Goal: Complete application form

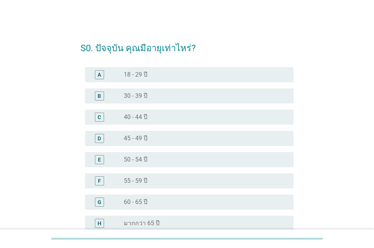
click at [161, 185] on div "radio_button_unchecked 55 - 59 ปี" at bounding box center [206, 181] width 164 height 9
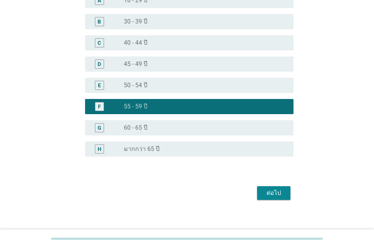
scroll to position [81, 0]
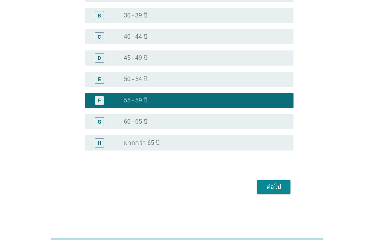
click at [279, 186] on div "ต่อไป" at bounding box center [273, 187] width 21 height 9
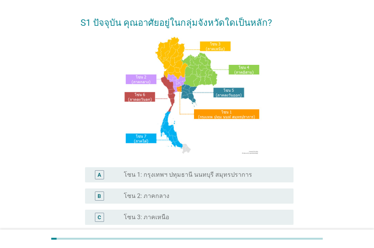
scroll to position [114, 0]
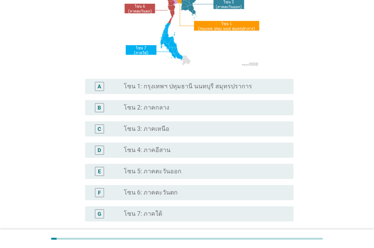
click at [165, 142] on div "D radio_button_unchecked โซน 4: ภาคอีสาน" at bounding box center [187, 150] width 213 height 21
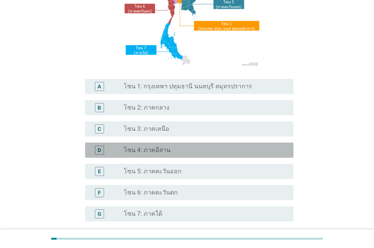
click at [166, 151] on label "โซน 4: ภาคอีสาน" at bounding box center [147, 151] width 47 height 8
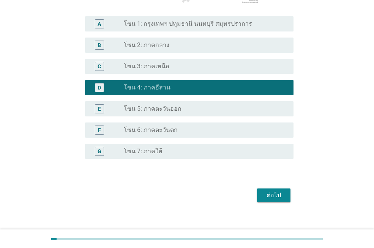
scroll to position [185, 0]
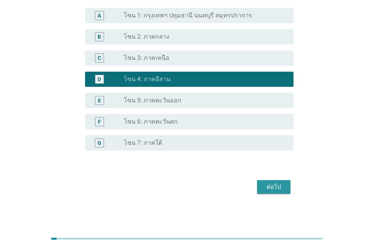
click at [285, 188] on button "ต่อไป" at bounding box center [273, 187] width 33 height 14
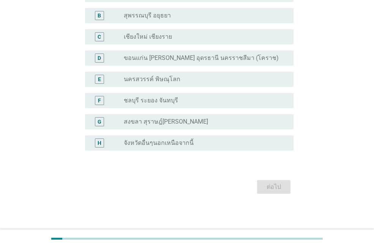
scroll to position [0, 0]
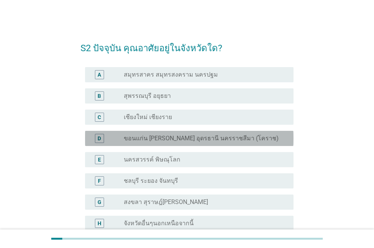
click at [234, 135] on label "ขอนแก่น [PERSON_NAME] อุดรธานี นครราชสีมา (โคราช)" at bounding box center [201, 139] width 155 height 8
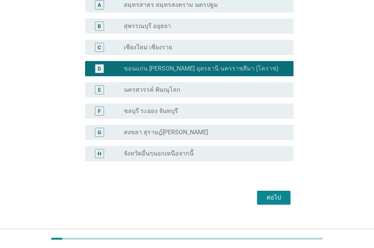
scroll to position [81, 0]
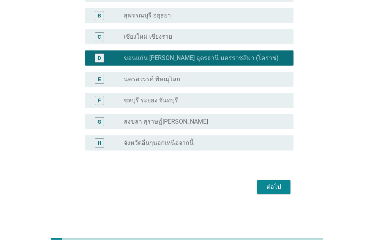
click at [276, 187] on div "ต่อไป" at bounding box center [273, 187] width 21 height 9
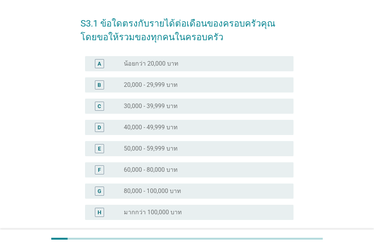
scroll to position [38, 0]
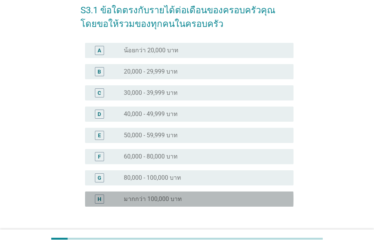
click at [257, 193] on div "H radio_button_unchecked มากกว่า 100,000 บาท" at bounding box center [189, 199] width 209 height 15
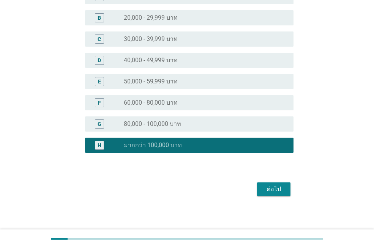
scroll to position [94, 0]
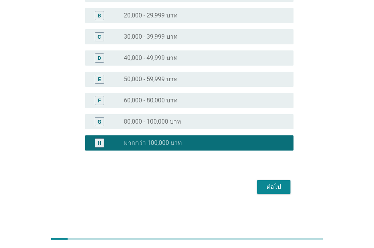
click at [263, 189] on div "ต่อไป" at bounding box center [273, 187] width 21 height 9
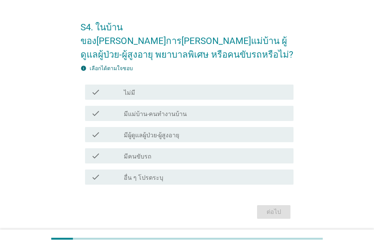
scroll to position [32, 0]
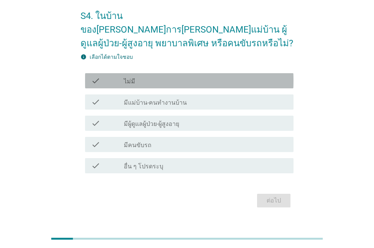
click at [133, 73] on div "check check_box_outline_blank ไม่มี" at bounding box center [189, 80] width 209 height 15
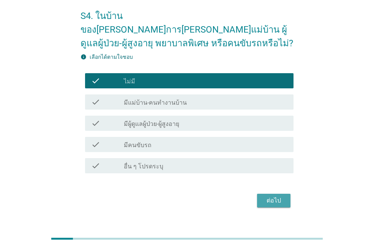
click at [283, 196] on div "ต่อไป" at bounding box center [273, 200] width 21 height 9
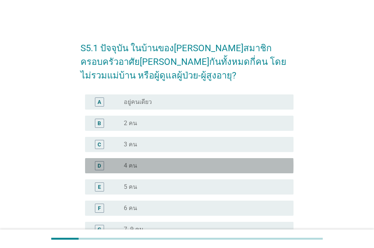
click at [172, 168] on div "radio_button_unchecked 4 คน" at bounding box center [203, 166] width 158 height 8
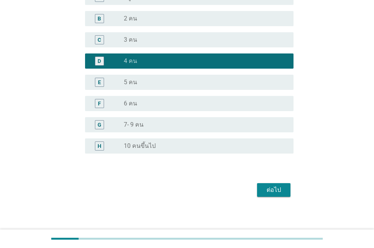
scroll to position [108, 0]
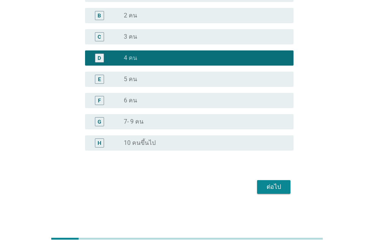
click at [292, 189] on div "ต่อไป" at bounding box center [187, 187] width 213 height 18
click at [288, 187] on button "ต่อไป" at bounding box center [273, 187] width 33 height 14
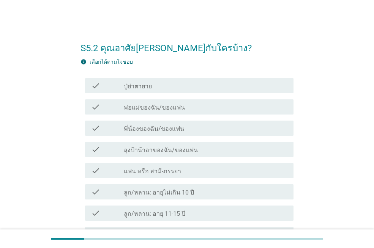
scroll to position [38, 0]
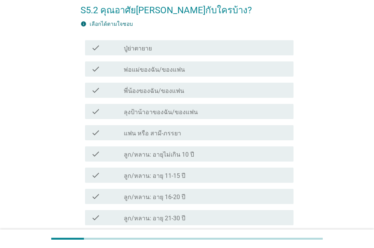
click at [204, 138] on div "check check_box_outline_blank แฟน หรือ สามี-ภรรยา" at bounding box center [189, 132] width 209 height 15
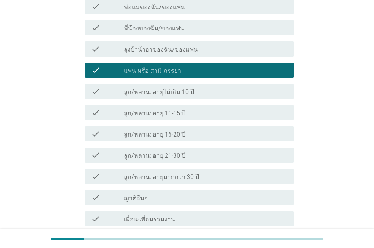
scroll to position [114, 0]
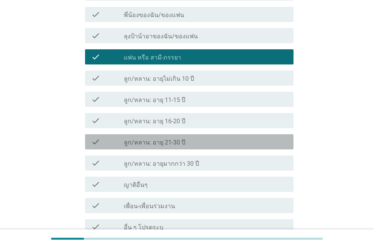
click at [207, 142] on div "check_box_outline_blank ลูก/หลาน: อายุ 21-30 ปี" at bounding box center [206, 142] width 164 height 9
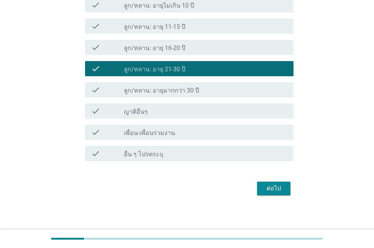
scroll to position [189, 0]
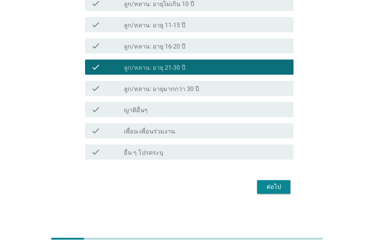
click at [277, 187] on div "ต่อไป" at bounding box center [273, 187] width 21 height 9
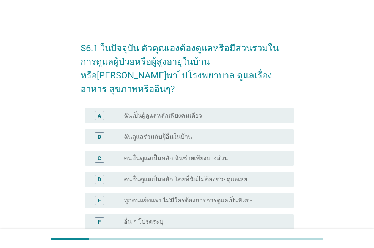
scroll to position [38, 0]
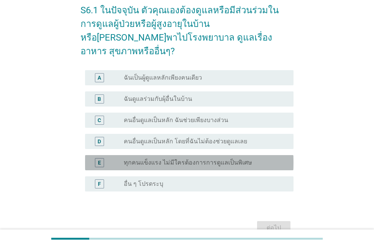
click at [223, 155] on div "E radio_button_unchecked ทุกคนแข็งแรง ไม่มีใครต้องการการดูแลเป็นพิเศษ" at bounding box center [189, 162] width 209 height 15
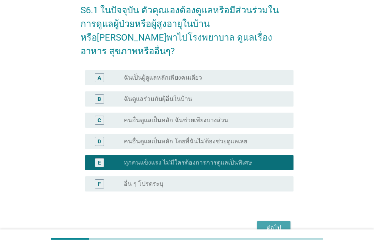
click at [269, 224] on div "ต่อไป" at bounding box center [273, 228] width 21 height 9
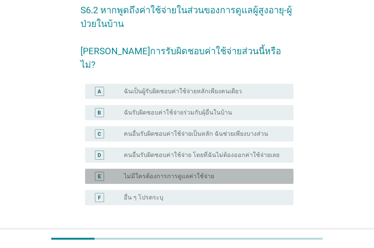
click at [213, 173] on div "radio_button_unchecked ไม่มีใครต้องการการดูแลค่าใช้จ่าย" at bounding box center [203, 177] width 158 height 8
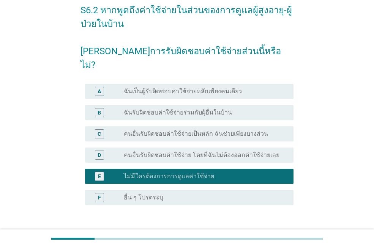
click at [261, 235] on button "ต่อไป" at bounding box center [273, 242] width 33 height 14
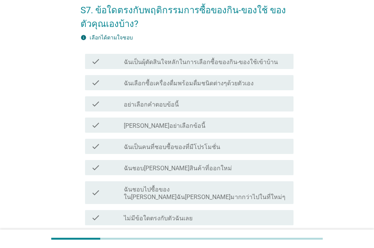
scroll to position [0, 0]
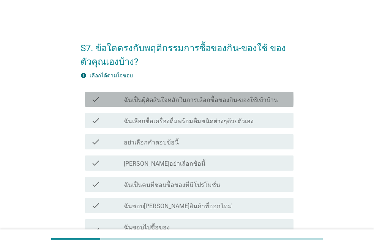
click at [242, 102] on label "ฉันเป็นผุ้ตัดสินใจหลักในการเลือกซื้อของกิน-ของใช้เข้าบ้าน" at bounding box center [201, 101] width 154 height 8
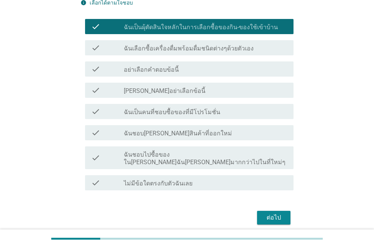
scroll to position [76, 0]
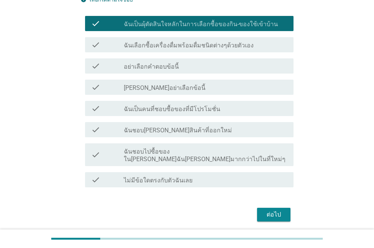
click at [282, 210] on div "ต่อไป" at bounding box center [273, 214] width 21 height 9
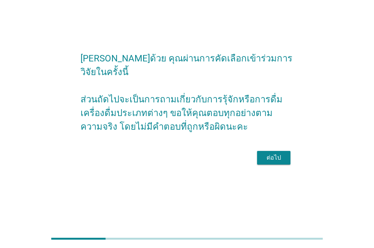
scroll to position [0, 0]
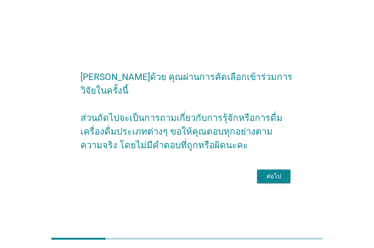
click at [266, 172] on div "ต่อไป" at bounding box center [273, 176] width 21 height 9
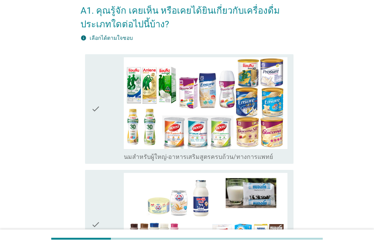
scroll to position [38, 0]
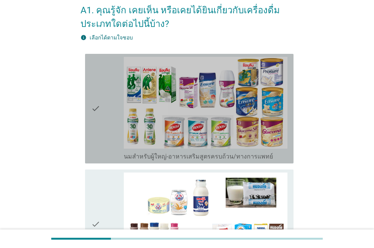
click at [243, 149] on div "check_box_outline_blank นมสำหรับผู้ใหญ่-อาหารเสริมสูตรครบถ้วน/ทางการแพทย์" at bounding box center [206, 109] width 164 height 104
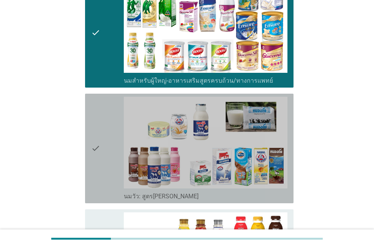
click at [243, 149] on img at bounding box center [206, 143] width 164 height 92
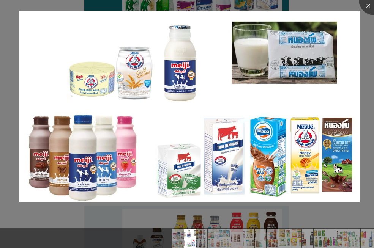
scroll to position [152, 0]
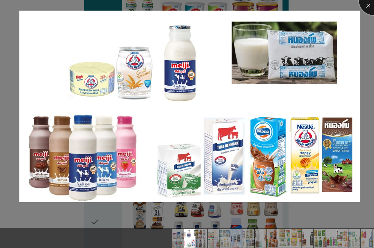
click at [368, 6] on div at bounding box center [374, 0] width 30 height 30
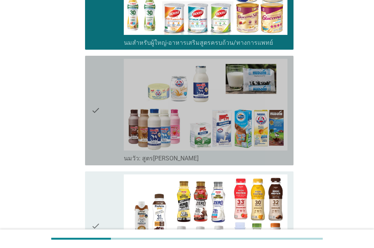
click at [95, 109] on icon "check" at bounding box center [95, 111] width 9 height 104
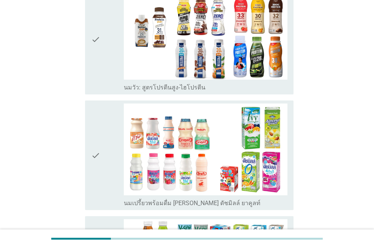
scroll to position [342, 0]
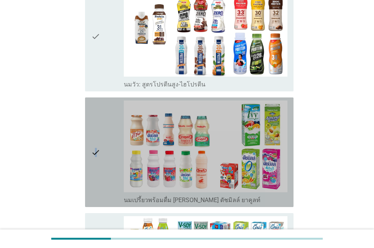
click at [96, 150] on icon "check" at bounding box center [95, 153] width 9 height 104
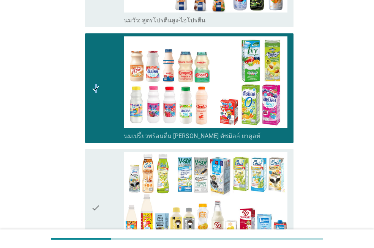
scroll to position [418, 0]
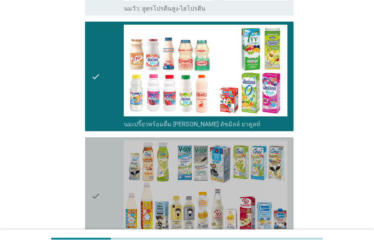
click at [98, 198] on icon "check" at bounding box center [95, 196] width 9 height 111
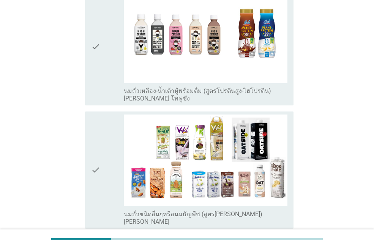
scroll to position [722, 0]
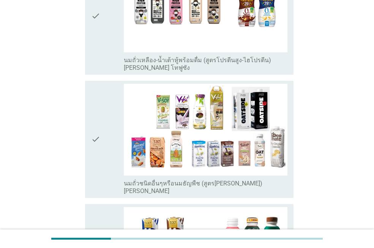
click at [97, 146] on icon "check" at bounding box center [95, 139] width 9 height 111
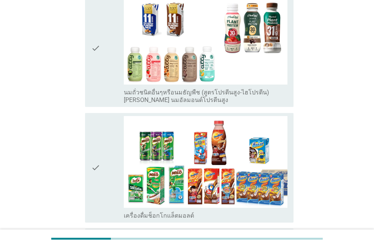
scroll to position [950, 0]
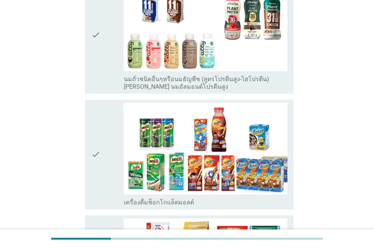
click at [97, 146] on icon "check" at bounding box center [95, 155] width 9 height 104
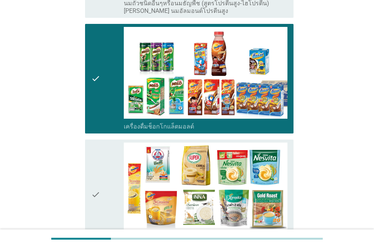
scroll to position [1064, 0]
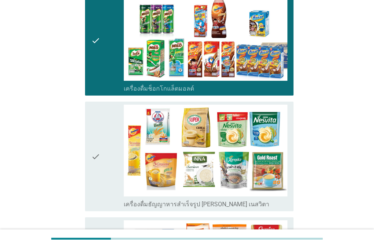
click at [97, 153] on icon "check" at bounding box center [95, 157] width 9 height 104
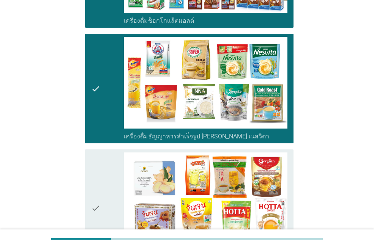
scroll to position [1178, 0]
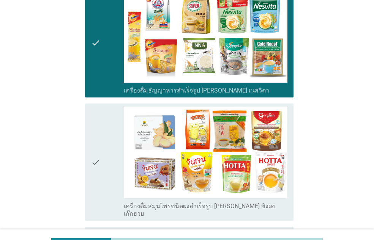
click at [97, 163] on icon "check" at bounding box center [95, 162] width 9 height 111
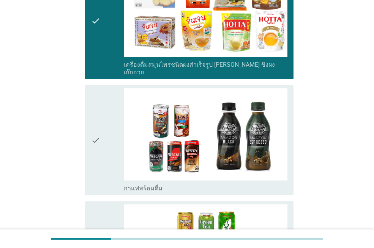
scroll to position [1330, 0]
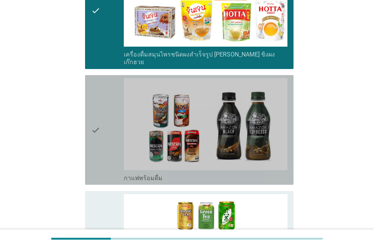
click at [100, 128] on icon "check" at bounding box center [95, 130] width 9 height 104
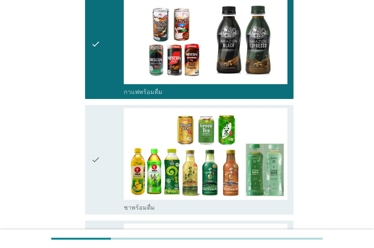
scroll to position [1444, 0]
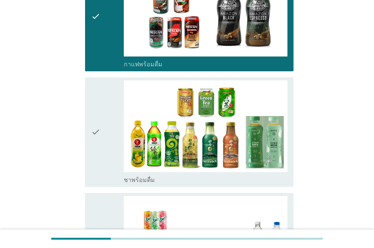
click at [99, 123] on icon "check" at bounding box center [95, 133] width 9 height 104
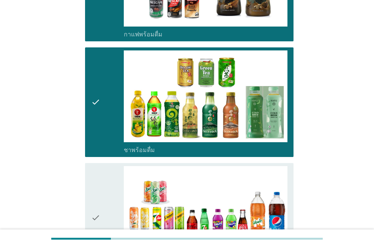
scroll to position [1520, 0]
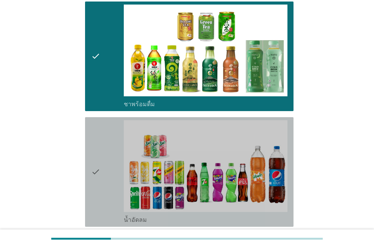
click at [106, 160] on div "check" at bounding box center [107, 172] width 33 height 104
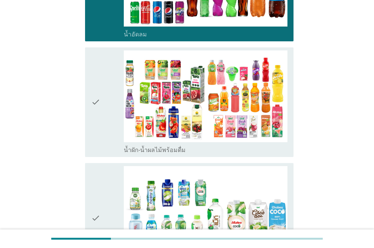
scroll to position [1710, 0]
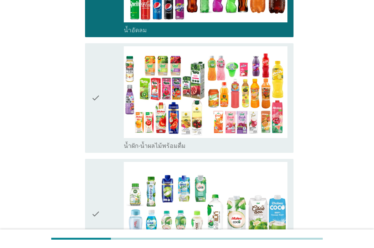
click at [98, 92] on icon "check" at bounding box center [95, 98] width 9 height 104
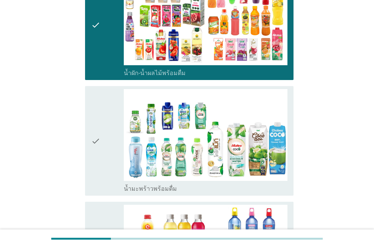
scroll to position [1786, 0]
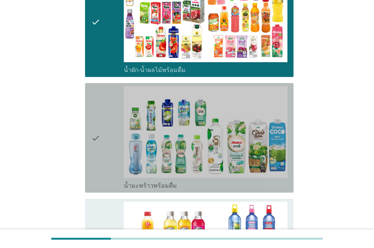
click at [104, 126] on div "check" at bounding box center [107, 138] width 33 height 104
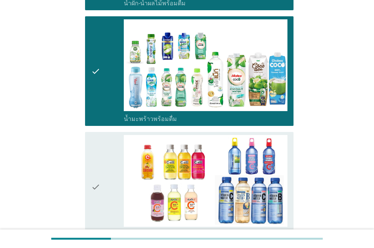
scroll to position [1862, 0]
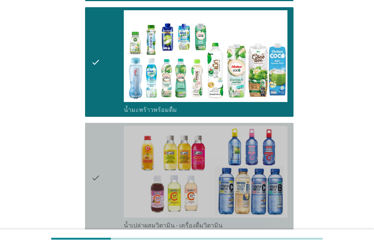
click at [98, 169] on icon "check" at bounding box center [95, 178] width 9 height 104
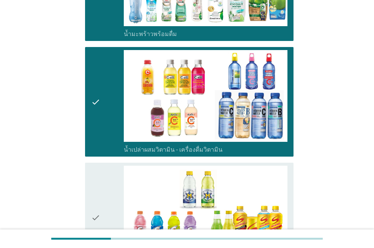
scroll to position [1976, 0]
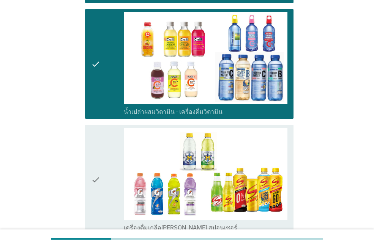
click at [98, 169] on icon "check" at bounding box center [95, 180] width 9 height 104
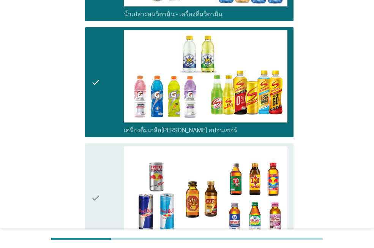
scroll to position [2090, 0]
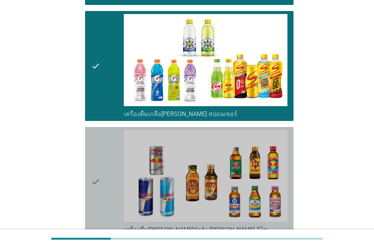
click at [96, 169] on icon "check" at bounding box center [95, 182] width 9 height 104
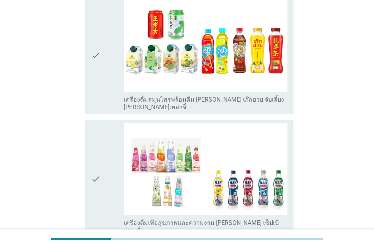
scroll to position [2356, 0]
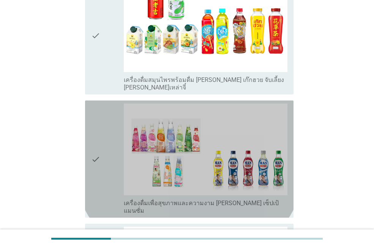
click at [93, 141] on icon "check" at bounding box center [95, 159] width 9 height 111
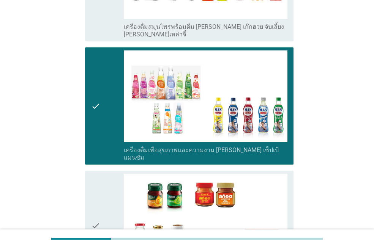
scroll to position [2432, 0]
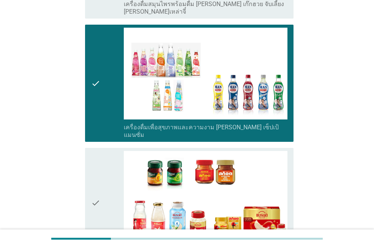
click at [93, 176] on icon "check" at bounding box center [95, 203] width 9 height 104
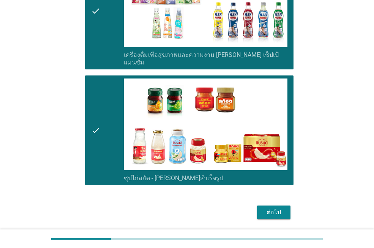
scroll to position [2507, 0]
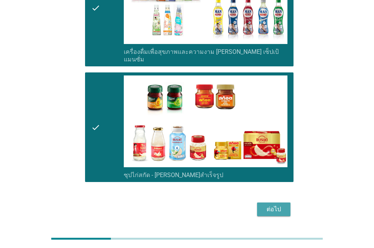
click at [271, 205] on div "ต่อไป" at bounding box center [273, 209] width 21 height 9
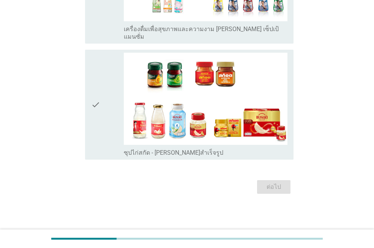
scroll to position [0, 0]
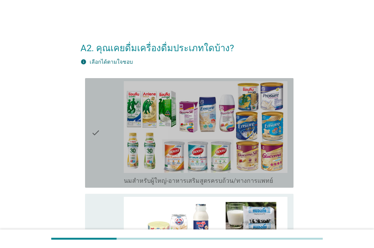
click at [95, 129] on icon "check" at bounding box center [95, 133] width 9 height 104
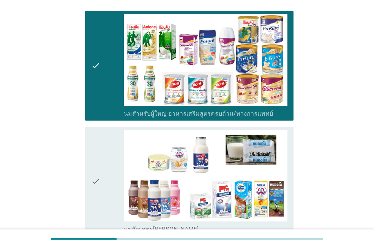
scroll to position [76, 0]
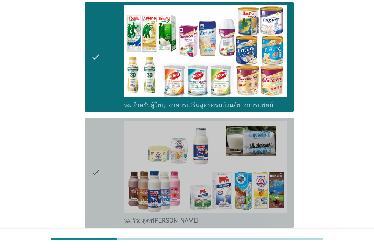
click at [98, 172] on icon "check" at bounding box center [95, 173] width 9 height 104
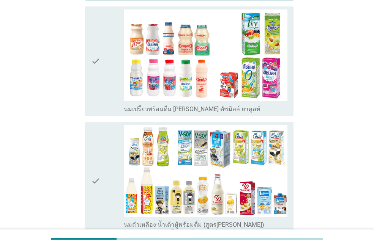
scroll to position [304, 0]
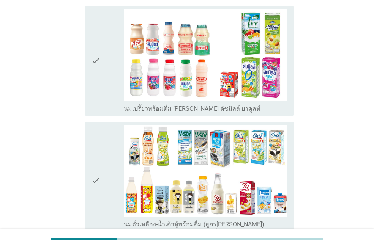
click at [95, 185] on icon "check" at bounding box center [95, 180] width 9 height 111
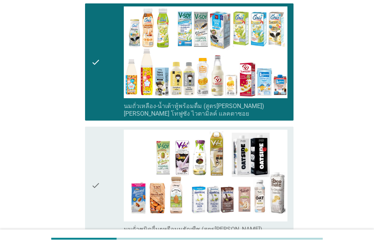
scroll to position [456, 0]
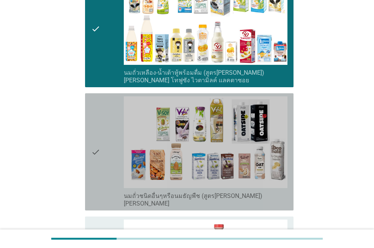
click at [92, 149] on icon "check" at bounding box center [95, 152] width 9 height 111
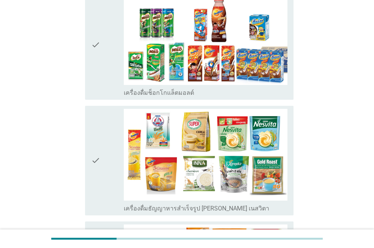
scroll to position [684, 0]
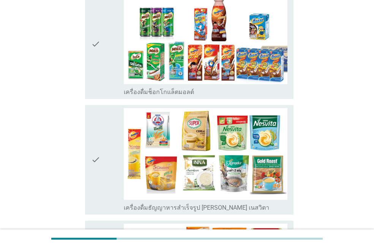
click at [98, 160] on icon "check" at bounding box center [95, 160] width 9 height 104
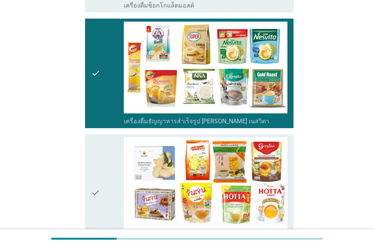
scroll to position [798, 0]
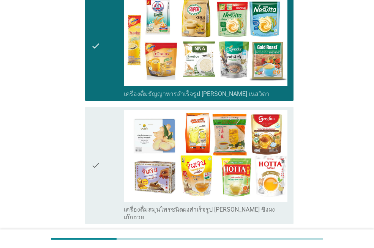
click at [98, 160] on icon "check" at bounding box center [95, 165] width 9 height 111
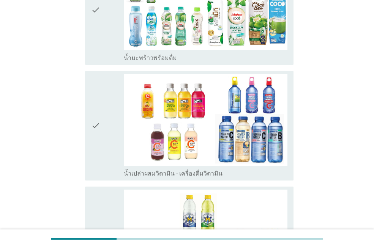
scroll to position [1558, 0]
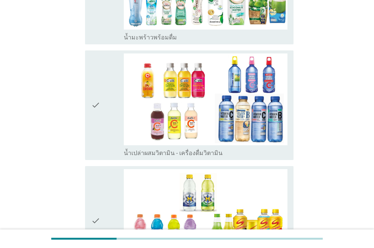
click at [94, 99] on icon "check" at bounding box center [95, 106] width 9 height 104
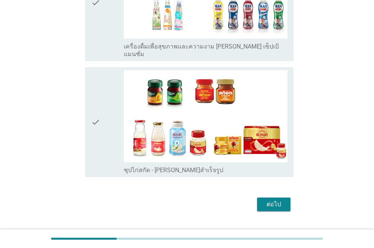
scroll to position [2014, 0]
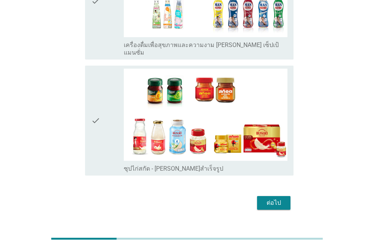
click at [274, 196] on div "ต่อไป" at bounding box center [187, 203] width 213 height 18
click at [271, 199] on div "ต่อไป" at bounding box center [273, 203] width 21 height 9
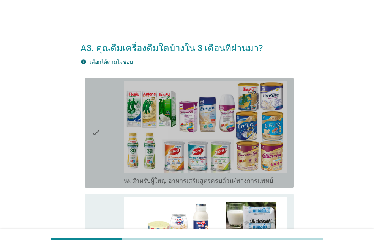
click at [96, 133] on icon "check" at bounding box center [95, 133] width 9 height 104
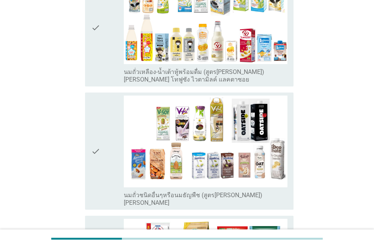
scroll to position [342, 0]
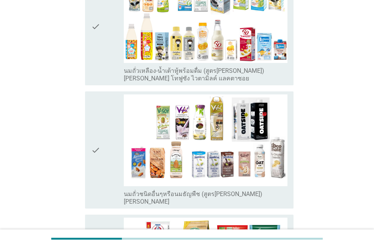
click at [99, 152] on icon "check" at bounding box center [95, 150] width 9 height 111
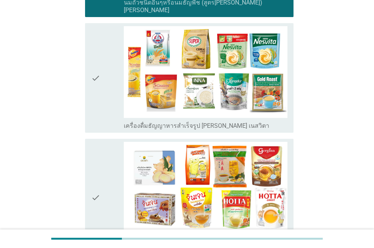
scroll to position [532, 0]
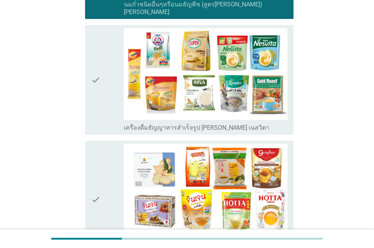
click at [93, 75] on icon "check" at bounding box center [95, 80] width 9 height 104
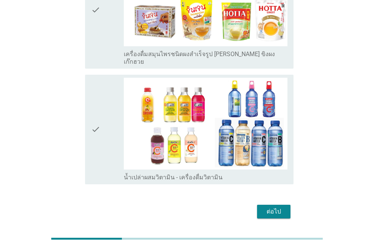
scroll to position [739, 0]
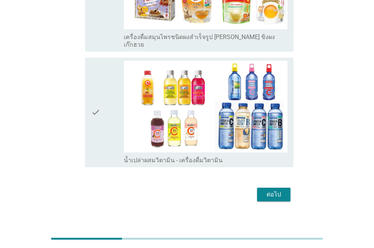
click at [282, 190] on div "ต่อไป" at bounding box center [273, 194] width 21 height 9
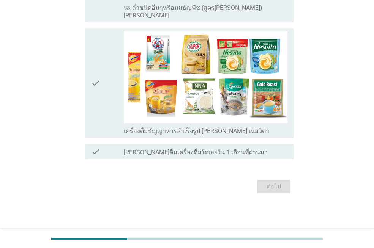
scroll to position [0, 0]
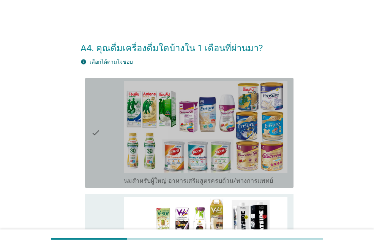
click at [94, 136] on icon "check" at bounding box center [95, 133] width 9 height 104
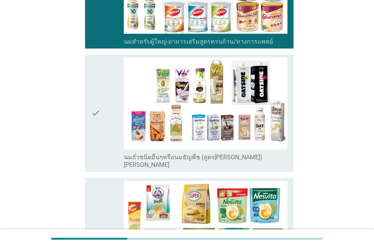
scroll to position [152, 0]
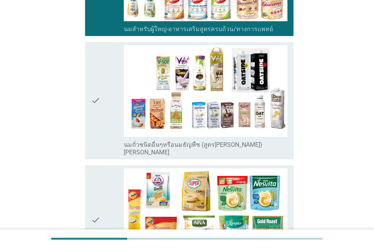
click at [92, 101] on icon "check" at bounding box center [95, 100] width 9 height 111
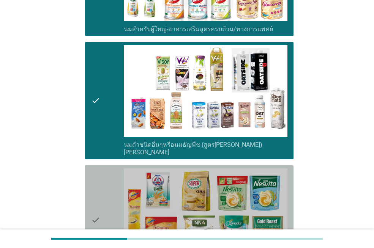
click at [95, 205] on icon "check" at bounding box center [95, 221] width 9 height 104
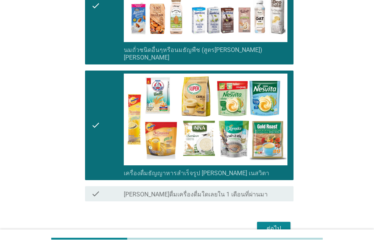
scroll to position [289, 0]
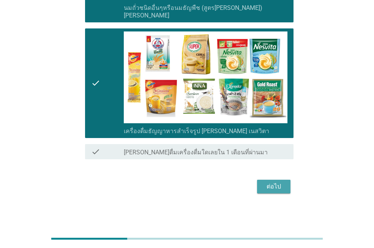
click at [266, 186] on div "ต่อไป" at bounding box center [273, 186] width 21 height 9
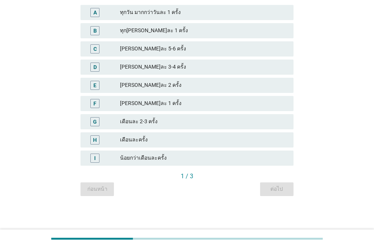
scroll to position [0, 0]
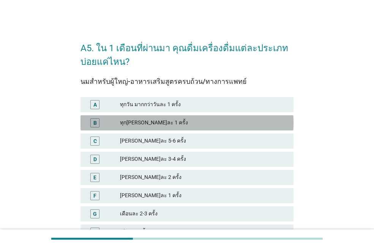
click at [143, 125] on div "ทุก[PERSON_NAME]ละ 1 ครั้ง" at bounding box center [204, 123] width 168 height 9
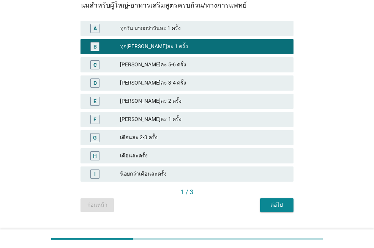
scroll to position [92, 0]
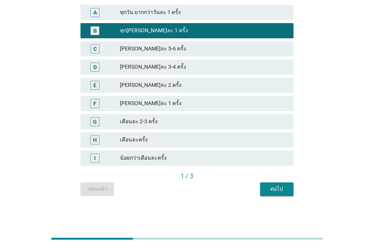
click at [267, 188] on div "ต่อไป" at bounding box center [276, 189] width 21 height 8
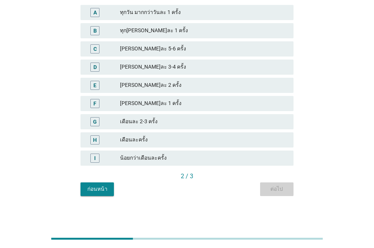
scroll to position [0, 0]
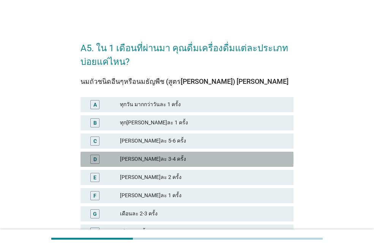
click at [91, 162] on div "D" at bounding box center [94, 159] width 9 height 9
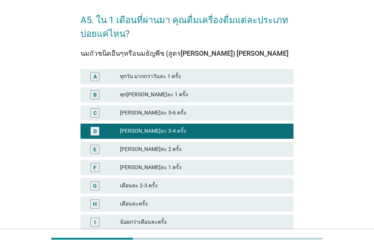
scroll to position [92, 0]
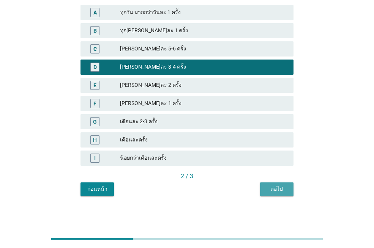
click at [275, 188] on div "ต่อไป" at bounding box center [276, 189] width 21 height 8
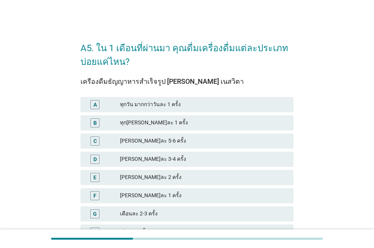
click at [96, 127] on div "B" at bounding box center [94, 123] width 9 height 9
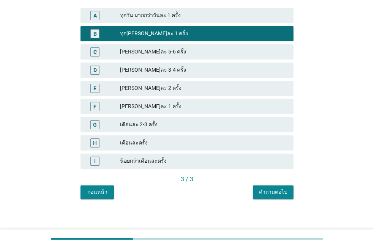
scroll to position [92, 0]
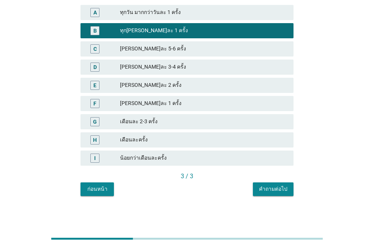
click at [276, 186] on div "คำถามต่อไป" at bounding box center [273, 189] width 28 height 8
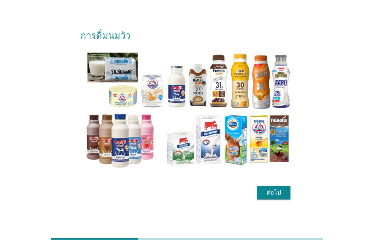
scroll to position [19, 0]
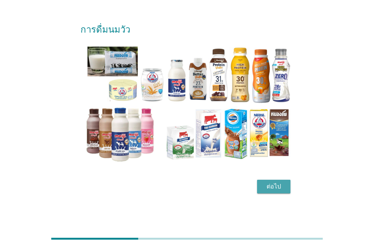
click at [272, 186] on div "ต่อไป" at bounding box center [273, 186] width 21 height 9
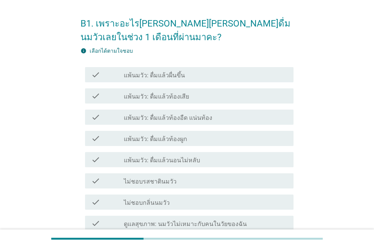
scroll to position [38, 0]
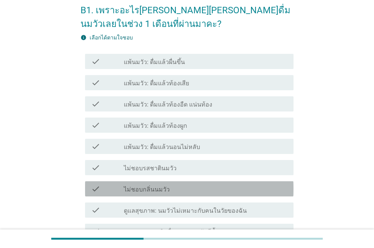
click at [97, 196] on div "check check_box_outline_blank ไม่ชอบกลิ่นนมวัว" at bounding box center [189, 189] width 209 height 15
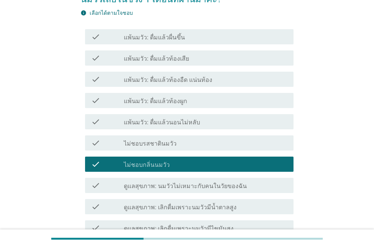
scroll to position [76, 0]
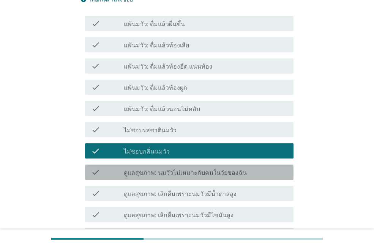
click at [92, 177] on div "check check_box_outline_blank ดูแลสุขภาพ: นมวัวไม่เหมาะกับคนในวัยของฉัน" at bounding box center [189, 172] width 209 height 15
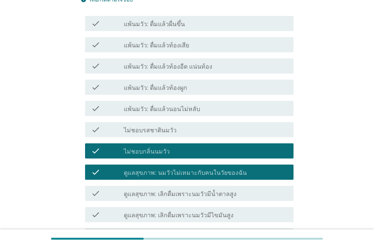
scroll to position [114, 0]
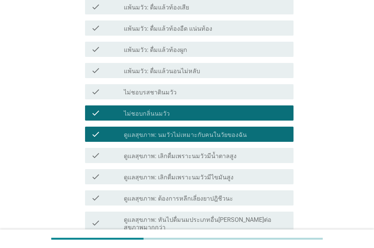
click at [93, 177] on icon "check" at bounding box center [95, 176] width 9 height 9
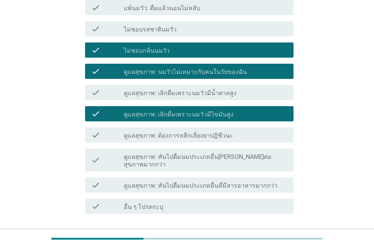
scroll to position [190, 0]
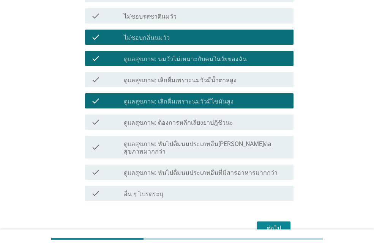
click at [94, 149] on div "check check_box_outline_blank ดูแลสุขภาพ: หันไปดื่มนมประเภทอื่น[PERSON_NAME]ต่อ…" at bounding box center [189, 147] width 209 height 23
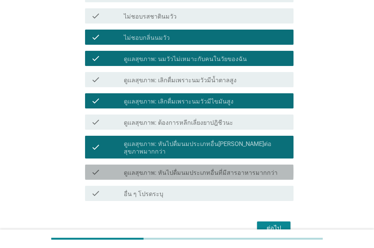
click at [96, 171] on div "check check_box_outline_blank ดูแลสุขภาพ: หันไปดื่มนมประเภทอื่นที่มีสารอาหารมาก…" at bounding box center [189, 172] width 209 height 15
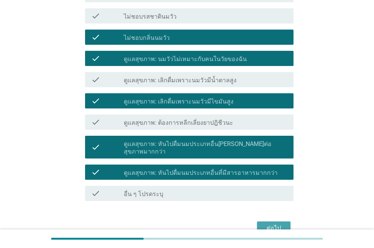
click at [266, 224] on div "ต่อไป" at bounding box center [273, 228] width 21 height 9
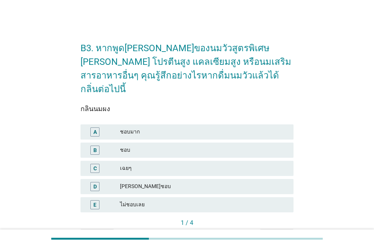
click at [99, 182] on div "D" at bounding box center [94, 186] width 9 height 9
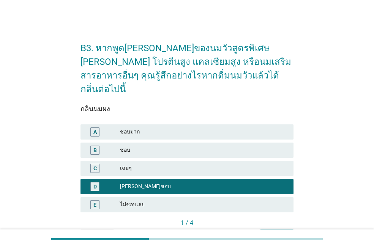
click at [291, 229] on button "ต่อไป" at bounding box center [276, 236] width 33 height 14
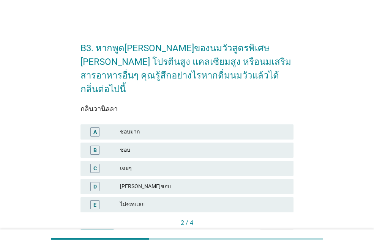
scroll to position [33, 0]
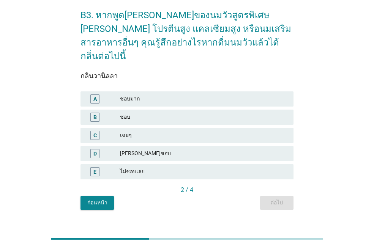
click at [114, 131] on div "C" at bounding box center [103, 135] width 33 height 9
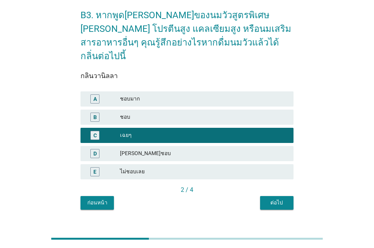
click at [269, 199] on div "ต่อไป" at bounding box center [276, 203] width 21 height 8
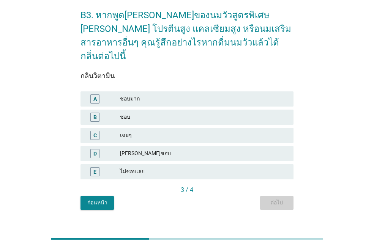
scroll to position [0, 0]
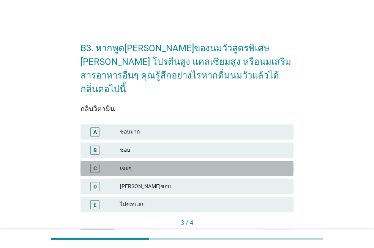
click at [130, 164] on div "เฉยๆ" at bounding box center [204, 168] width 168 height 9
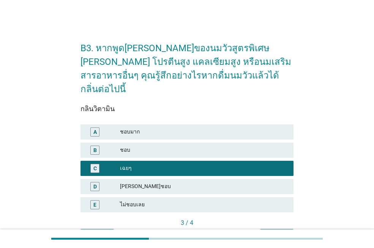
click at [275, 232] on div "ต่อไป" at bounding box center [276, 236] width 21 height 8
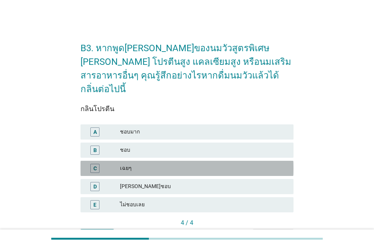
click at [119, 161] on div "C เฉยๆ" at bounding box center [187, 168] width 213 height 15
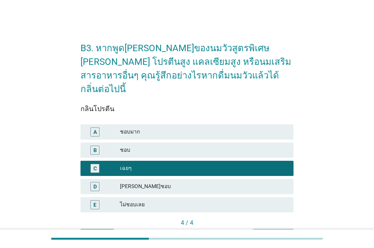
click at [257, 229] on button "คำถามต่อไป" at bounding box center [273, 236] width 41 height 14
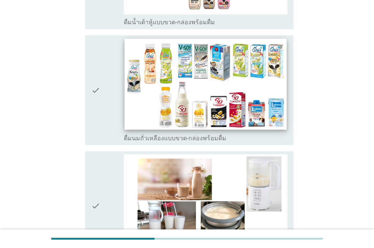
scroll to position [570, 0]
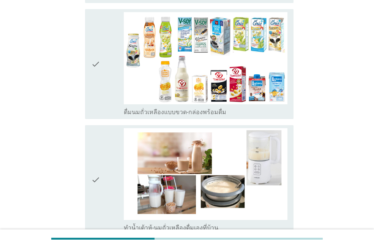
click at [99, 71] on icon "check" at bounding box center [95, 64] width 9 height 104
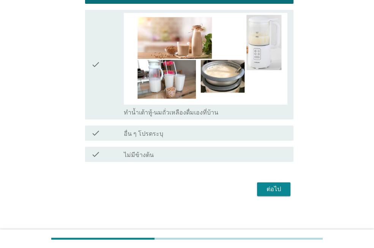
scroll to position [688, 0]
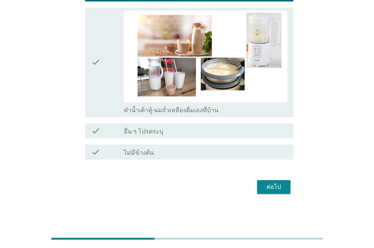
click at [271, 184] on div "ต่อไป" at bounding box center [273, 187] width 21 height 9
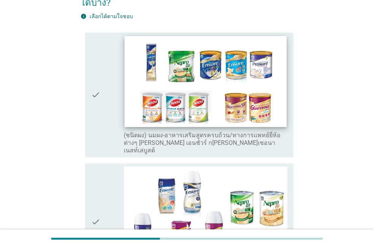
scroll to position [76, 0]
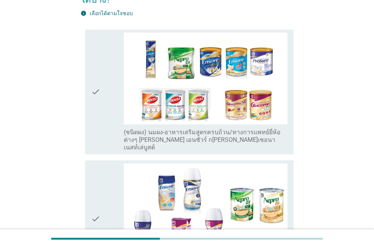
click at [105, 86] on div "check" at bounding box center [107, 92] width 33 height 119
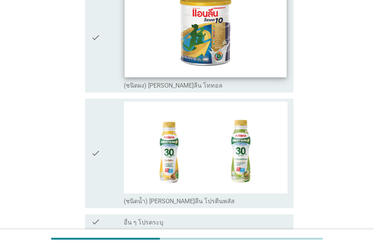
scroll to position [903, 0]
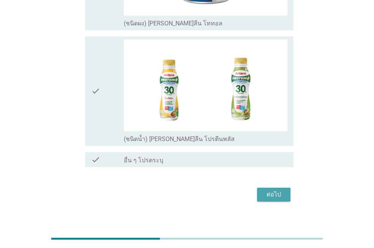
click at [261, 190] on button "ต่อไป" at bounding box center [273, 195] width 33 height 14
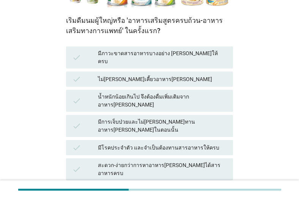
scroll to position [175, 0]
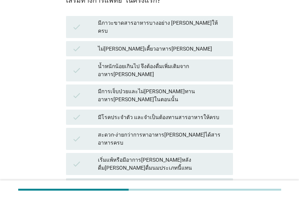
click at [117, 131] on div "สะดวก-ง่ายกว่าการหาอาหาร[PERSON_NAME]ได้สารอาหารครบ" at bounding box center [162, 139] width 129 height 16
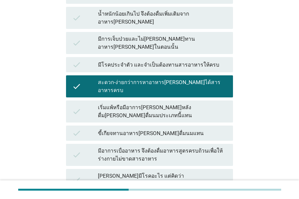
scroll to position [236, 0]
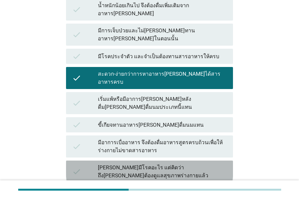
click at [94, 163] on div "check" at bounding box center [85, 171] width 26 height 16
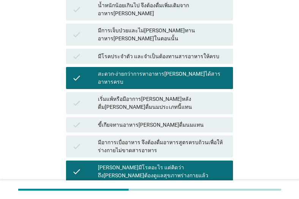
scroll to position [266, 0]
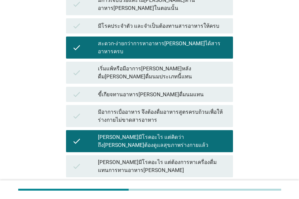
click at [84, 158] on div "check" at bounding box center [85, 166] width 26 height 16
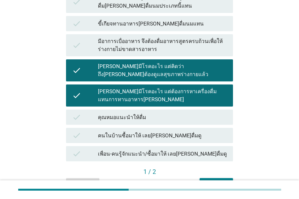
scroll to position [344, 0]
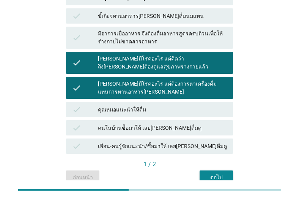
click at [202, 170] on button "ต่อไป" at bounding box center [216, 177] width 33 height 14
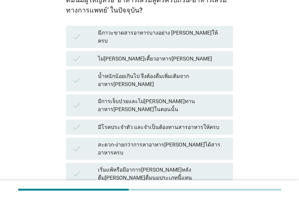
scroll to position [182, 0]
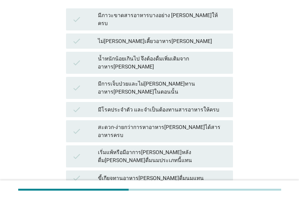
click at [79, 123] on icon "check" at bounding box center [76, 131] width 9 height 16
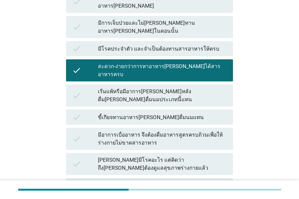
scroll to position [274, 0]
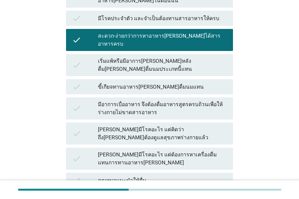
click at [86, 150] on div "check" at bounding box center [85, 158] width 26 height 16
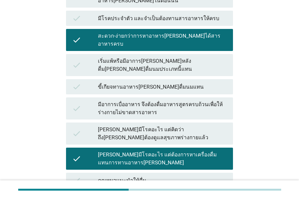
scroll to position [304, 0]
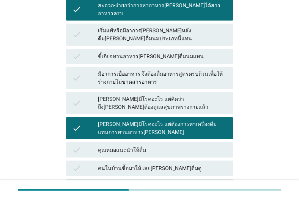
click at [67, 92] on div "check [PERSON_NAME]มีโรคอะไร แต่คิดว่าถึง[PERSON_NAME]ต้องดูแลสุขภาพร่างกายแล้ว" at bounding box center [149, 103] width 167 height 22
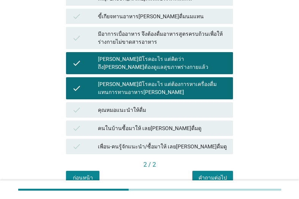
scroll to position [344, 0]
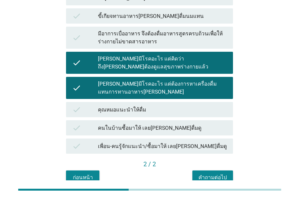
click at [202, 173] on div "คำถามต่อไป" at bounding box center [213, 177] width 28 height 8
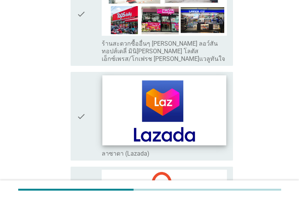
scroll to position [1672, 0]
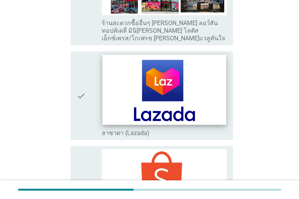
click at [195, 149] on img at bounding box center [164, 184] width 125 height 71
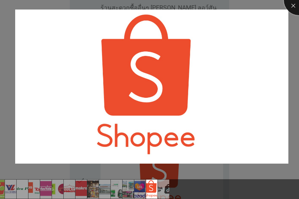
click at [290, 6] on div at bounding box center [299, 0] width 30 height 30
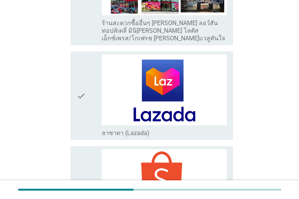
click at [89, 149] on div "check" at bounding box center [89, 190] width 25 height 82
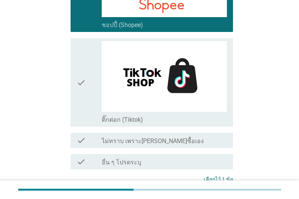
scroll to position [1884, 0]
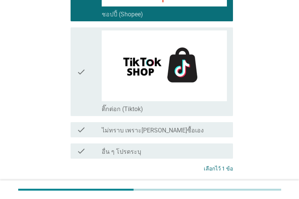
click at [216, 190] on button "ต่อไป" at bounding box center [213, 197] width 33 height 14
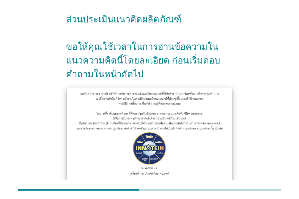
scroll to position [61, 0]
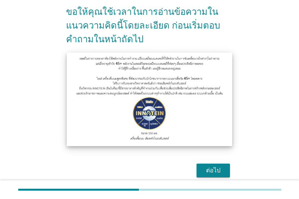
click at [214, 136] on img at bounding box center [150, 98] width 166 height 93
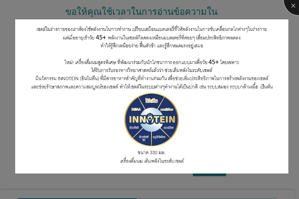
click at [292, 7] on div at bounding box center [299, 0] width 30 height 30
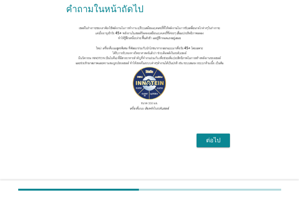
scroll to position [104, 0]
click at [224, 141] on div "ต่อไป" at bounding box center [213, 140] width 21 height 9
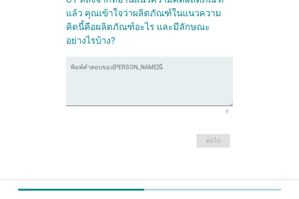
scroll to position [0, 0]
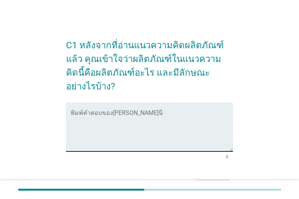
click at [121, 111] on textarea "พิมพ์คำตอบของคุณ ที่นี่" at bounding box center [152, 131] width 163 height 40
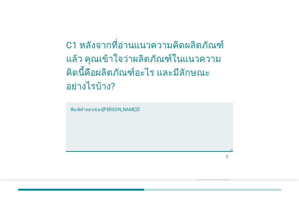
click at [121, 111] on textarea "พิมพ์คำตอบของคุณ ที่นี่" at bounding box center [152, 131] width 163 height 40
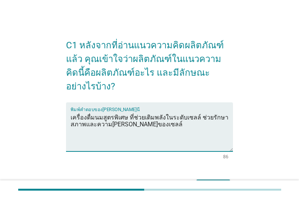
type textarea "เครื่องดื่มนมสูตรพิเศษ ที่ช่วยเติมพลังในระดับเซลล์ ช่วยรักษาสภาพและความ[PERSON_…"
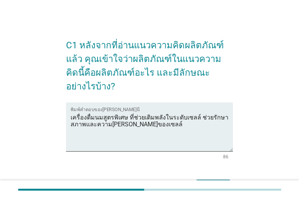
click at [228, 179] on button "ต่อไป" at bounding box center [213, 186] width 33 height 14
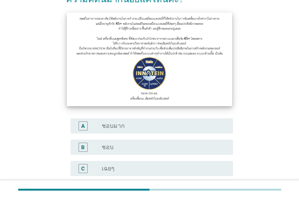
scroll to position [61, 0]
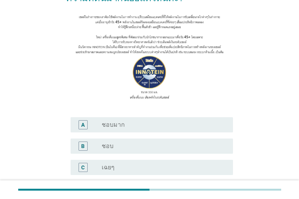
click at [188, 149] on div "radio_button_unchecked ชอบ" at bounding box center [161, 146] width 119 height 8
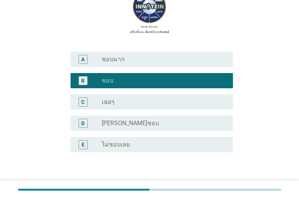
scroll to position [152, 0]
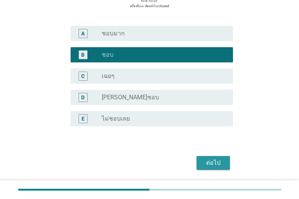
click at [217, 164] on div "ต่อไป" at bounding box center [213, 162] width 21 height 9
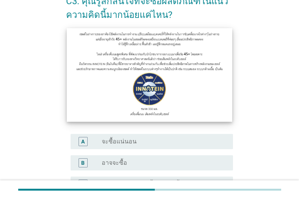
scroll to position [61, 0]
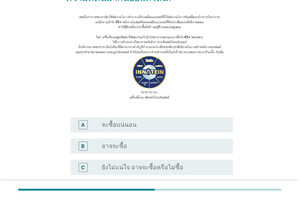
click at [215, 149] on div "radio_button_unchecked อาจจะซื้อ" at bounding box center [161, 146] width 119 height 8
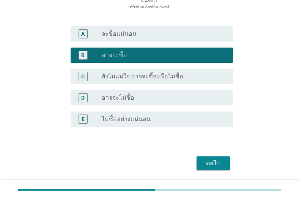
scroll to position [152, 0]
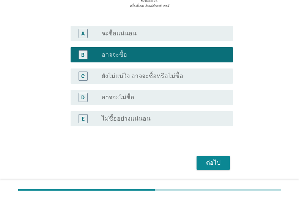
click at [218, 156] on button "ต่อไป" at bounding box center [213, 163] width 33 height 14
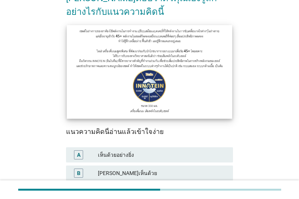
scroll to position [91, 0]
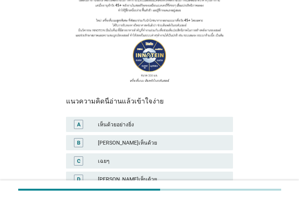
click at [125, 135] on div "B [PERSON_NAME]เห็นด้วย" at bounding box center [149, 142] width 167 height 15
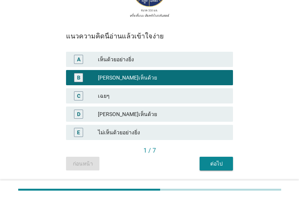
scroll to position [163, 0]
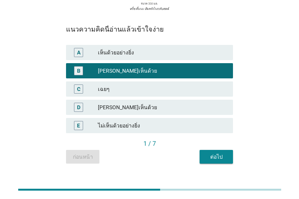
click at [213, 153] on div "ต่อไป" at bounding box center [216, 157] width 21 height 8
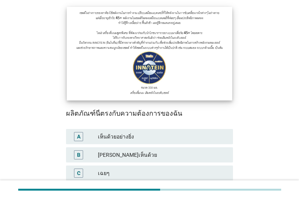
scroll to position [122, 0]
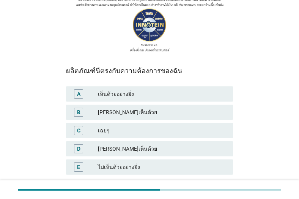
click at [149, 104] on div "B [PERSON_NAME]เห็นด้วย" at bounding box center [149, 111] width 167 height 15
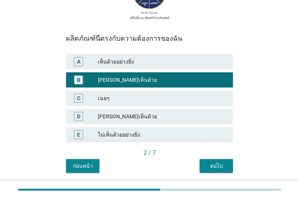
scroll to position [163, 0]
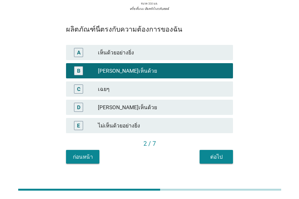
click at [220, 153] on div "ต่อไป" at bounding box center [216, 157] width 21 height 8
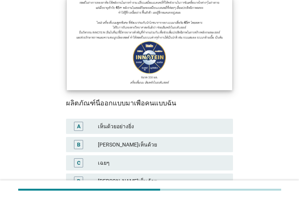
scroll to position [122, 0]
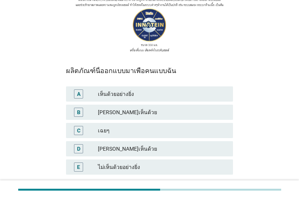
click at [138, 108] on div "[PERSON_NAME]เห็นด้วย" at bounding box center [162, 112] width 129 height 9
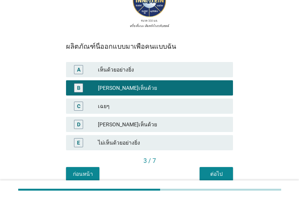
scroll to position [133, 0]
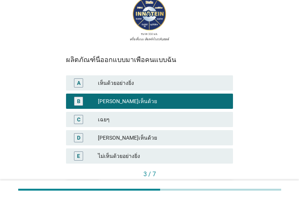
click at [211, 180] on button "ต่อไป" at bounding box center [216, 187] width 33 height 14
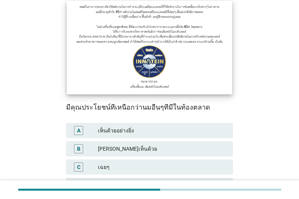
scroll to position [91, 0]
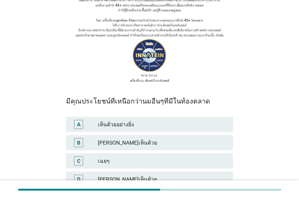
click at [188, 120] on div "เห็นด้วยอย่างยิ่ง" at bounding box center [162, 124] width 129 height 9
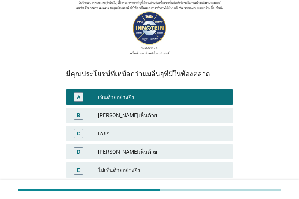
scroll to position [152, 0]
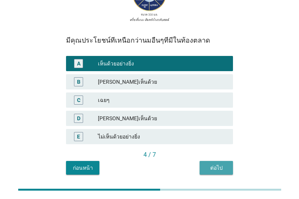
click at [211, 164] on div "ต่อไป" at bounding box center [216, 168] width 21 height 8
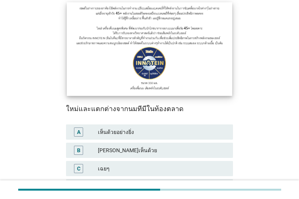
scroll to position [91, 0]
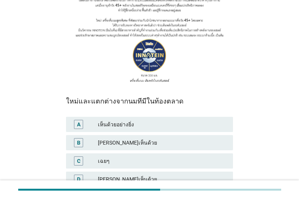
click at [154, 120] on div "เห็นด้วยอย่างยิ่ง" at bounding box center [162, 124] width 129 height 9
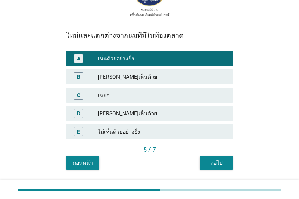
scroll to position [163, 0]
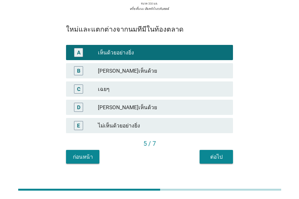
click at [213, 153] on div "ต่อไป" at bounding box center [216, 157] width 21 height 8
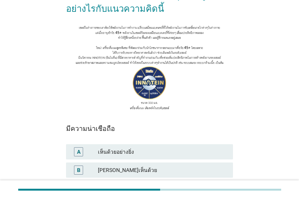
scroll to position [91, 0]
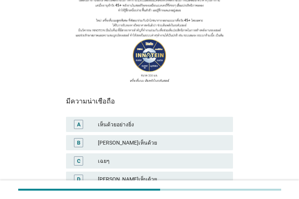
click at [119, 138] on div "[PERSON_NAME]เห็นด้วย" at bounding box center [162, 142] width 129 height 9
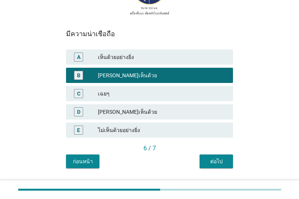
scroll to position [163, 0]
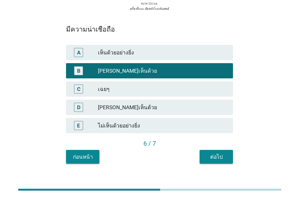
click at [206, 153] on div "ต่อไป" at bounding box center [216, 157] width 21 height 8
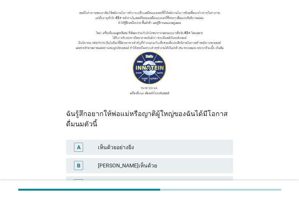
scroll to position [91, 0]
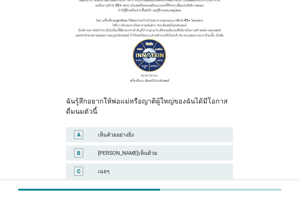
click at [148, 148] on div "[PERSON_NAME]เห็นด้วย" at bounding box center [162, 152] width 129 height 9
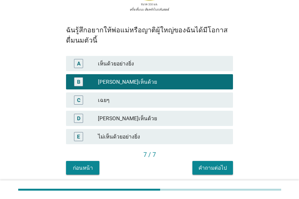
scroll to position [173, 0]
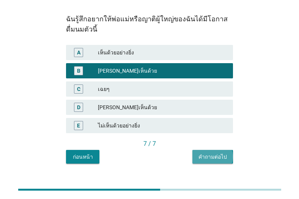
click at [222, 150] on button "คำถามต่อไป" at bounding box center [213, 157] width 41 height 14
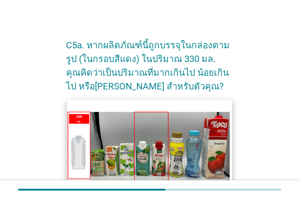
scroll to position [30, 0]
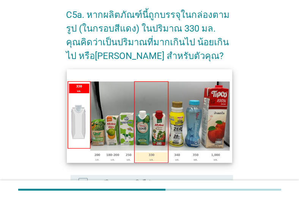
click at [163, 141] on img at bounding box center [150, 115] width 166 height 93
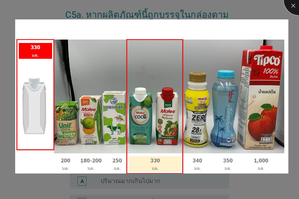
click at [292, 3] on div at bounding box center [299, 0] width 30 height 30
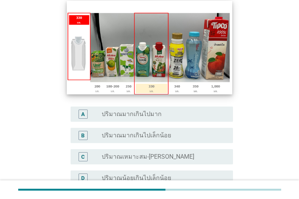
scroll to position [122, 0]
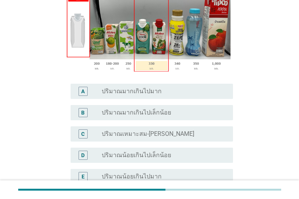
click at [201, 130] on div "radio_button_unchecked ปริมาณเหมาะสม-[PERSON_NAME]" at bounding box center [161, 134] width 119 height 8
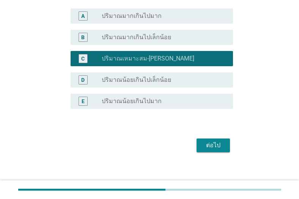
scroll to position [201, 0]
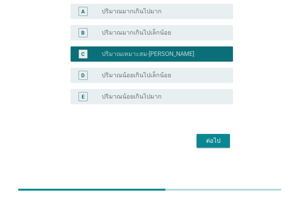
click at [212, 138] on div "ต่อไป" at bounding box center [213, 140] width 21 height 9
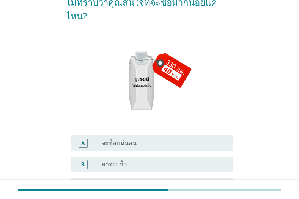
scroll to position [122, 0]
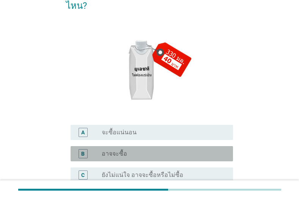
click at [196, 150] on div "radio_button_unchecked อาจจะซื้อ" at bounding box center [161, 154] width 119 height 8
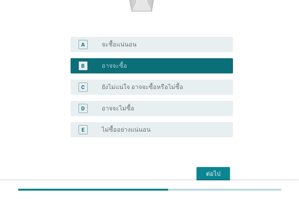
scroll to position [215, 0]
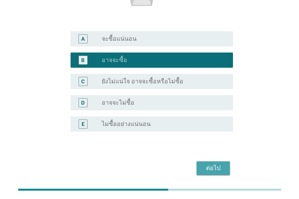
click at [209, 163] on div "ต่อไป" at bounding box center [213, 167] width 21 height 9
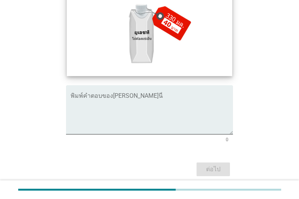
scroll to position [91, 0]
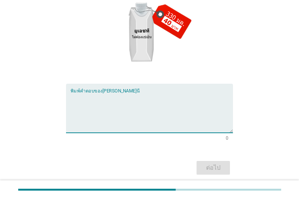
click at [120, 102] on textarea "พิมพ์คำตอบของคุณ ที่นี่" at bounding box center [152, 113] width 163 height 40
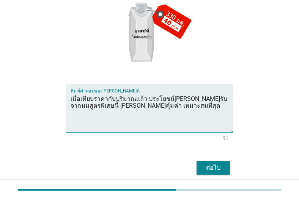
type textarea "เมื่อเทียบราคากับปริมาณแล้ว ประโยชน์[PERSON_NAME]รับจากนมสูตรพิเศษนี้ [PERSON_N…"
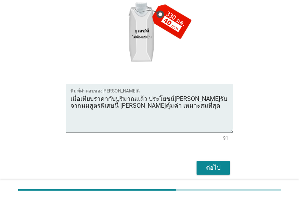
click at [214, 164] on div "ต่อไป" at bounding box center [213, 167] width 21 height 9
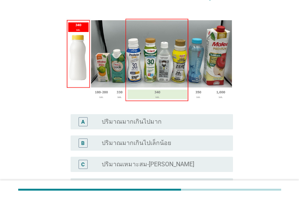
scroll to position [122, 0]
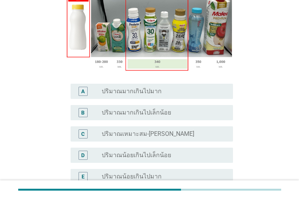
click at [179, 135] on div "radio_button_unchecked ปริมาณเหมาะสม-[PERSON_NAME]" at bounding box center [161, 134] width 119 height 8
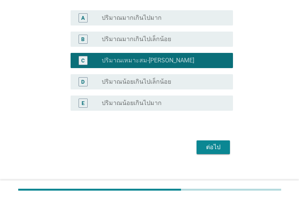
scroll to position [201, 0]
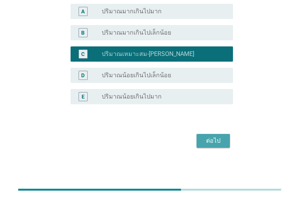
click at [210, 136] on div "ต่อไป" at bounding box center [213, 140] width 21 height 9
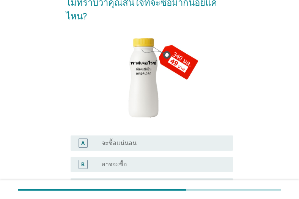
scroll to position [152, 0]
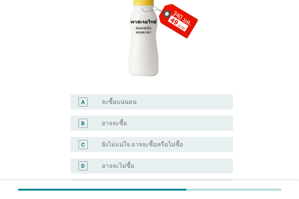
click at [210, 137] on div "C radio_button_unchecked ยังไม่แน่ใจ อาจจะซื้อหรือไม่ซื้อ" at bounding box center [152, 144] width 163 height 15
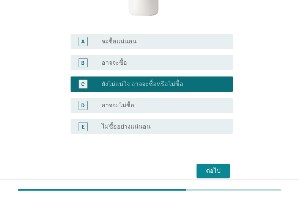
scroll to position [198, 0]
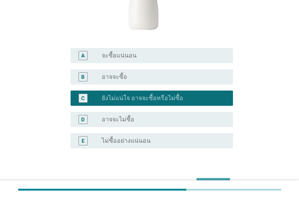
click at [220, 180] on div "ต่อไป" at bounding box center [213, 184] width 21 height 9
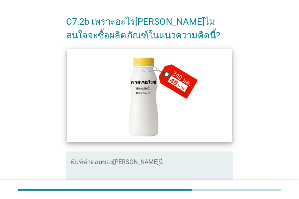
scroll to position [30, 0]
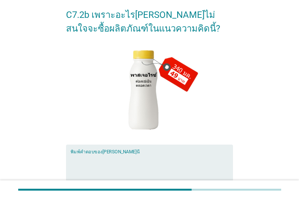
click at [158, 157] on textarea "พิมพ์คำตอบของคุณ ที่นี่" at bounding box center [152, 173] width 163 height 40
type textarea "อ"
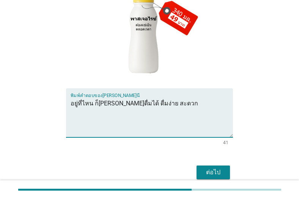
scroll to position [91, 0]
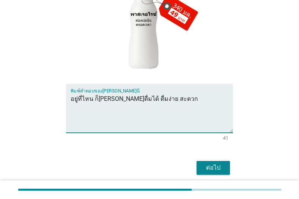
type textarea "อยู่ที่ไหน ก็[PERSON_NAME]ดื่มได้ ดื่มง่าย สะดวก"
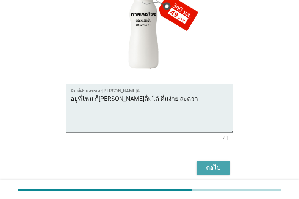
click at [205, 167] on div "ต่อไป" at bounding box center [213, 167] width 21 height 9
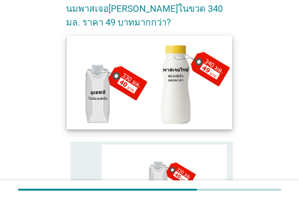
scroll to position [122, 0]
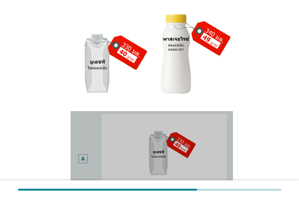
click at [84, 154] on div "A" at bounding box center [82, 158] width 3 height 8
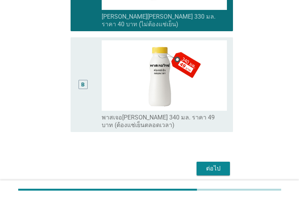
scroll to position [303, 0]
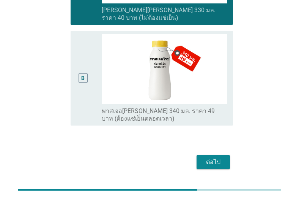
click at [199, 155] on button "ต่อไป" at bounding box center [213, 162] width 33 height 14
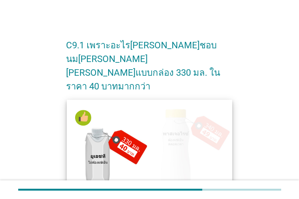
scroll to position [30, 0]
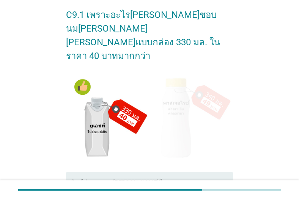
click at [98, 181] on textarea "พิมพ์คำตอบของคุณ ที่นี่" at bounding box center [152, 201] width 163 height 40
click at [93, 181] on textarea "เมื่อเทียบกับขวด" at bounding box center [152, 201] width 163 height 40
click at [127, 181] on textarea "เมื่อเทียบราคากับขวด" at bounding box center [152, 201] width 163 height 40
click at [127, 181] on textarea "เมื่อเทียบราคากับขวดแล้ว แบบกล่องราคาถูกกว่า และยัง" at bounding box center [152, 201] width 163 height 40
click at [209, 181] on textarea "เมื่อเทียบราคากับขวดแล้ว แบบกล่องราคาถูกกว่า และยัง" at bounding box center [152, 201] width 163 height 40
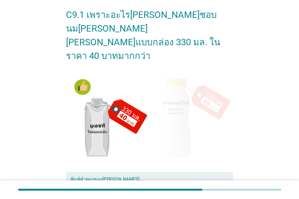
click at [219, 181] on textarea "เมื่อเทียบราคากับขวดแล้ว แบบกล่องราคาถูกกว่า และยังช่วยลดเรื่องความยั่งยืนอีกด้…" at bounding box center [152, 201] width 163 height 40
drag, startPoint x: 100, startPoint y: 178, endPoint x: 81, endPoint y: 180, distance: 19.1
click at [81, 180] on div "C9.1 เพราะอะไร[PERSON_NAME]ชอบนม[PERSON_NAME][PERSON_NAME]แบบกล่อง 330 มล. ในรา…" at bounding box center [149, 133] width 299 height 326
click at [91, 181] on textarea "เมื่อเทียบราคากับขวดแล้ว แบบกล่องราคาถูกกว่า และยังช่วยลดเรื่องความยั่งยืนอีกด้…" at bounding box center [152, 201] width 163 height 40
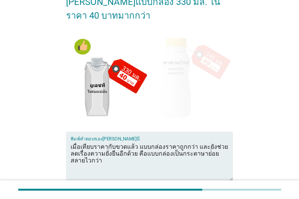
scroll to position [91, 0]
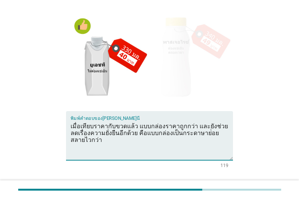
type textarea "เมื่อเทียบราคากับขวดแล้ว แบบกล่องราคาถูกกว่า และยังช่วยลดเรื่องความยั่งยืนอีกด้…"
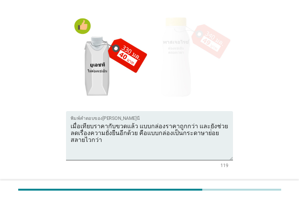
click at [212, 190] on div "ต่อไป" at bounding box center [213, 194] width 21 height 9
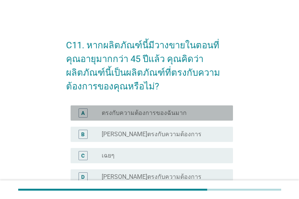
click at [195, 112] on div "radio_button_unchecked ตรงกับความต้องการของฉันมาก" at bounding box center [161, 113] width 119 height 8
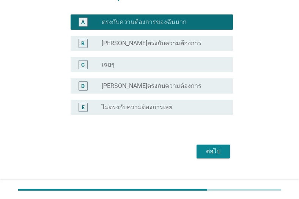
scroll to position [91, 0]
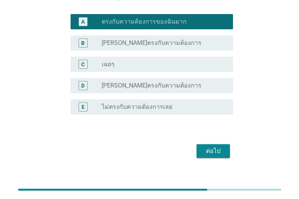
click at [213, 151] on div "ต่อไป" at bounding box center [213, 150] width 21 height 9
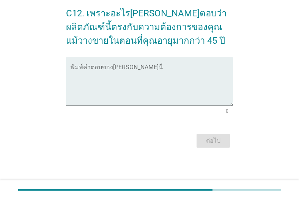
scroll to position [0, 0]
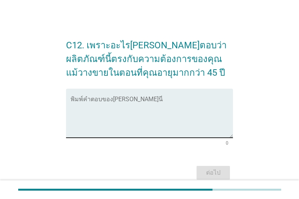
click at [147, 104] on textarea "พิมพ์คำตอบของคุณ ที่นี่" at bounding box center [152, 118] width 163 height 40
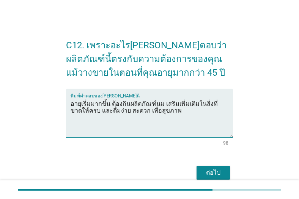
scroll to position [30, 0]
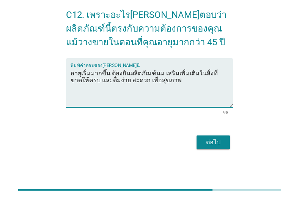
type textarea "อายุเริ่มมากขึ้น ต้องกินผลิตภัณฑ์นม เสริมเพิ่มเติมในสิ่งที่ขาดให้ครบ และดื่มง่า…"
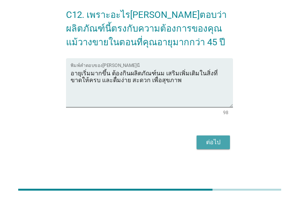
click at [218, 139] on div "ต่อไป" at bounding box center [213, 142] width 21 height 9
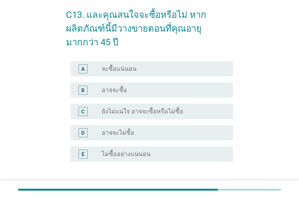
click at [141, 75] on div "A radio_button_unchecked จะซื้อแน่นอน" at bounding box center [152, 68] width 163 height 15
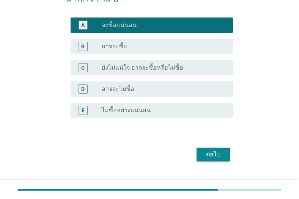
scroll to position [88, 0]
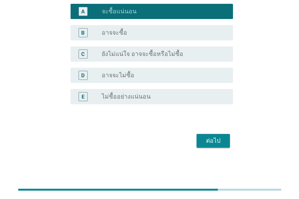
click at [226, 144] on button "ต่อไป" at bounding box center [213, 141] width 33 height 14
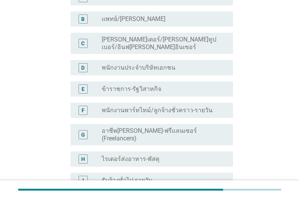
scroll to position [0, 0]
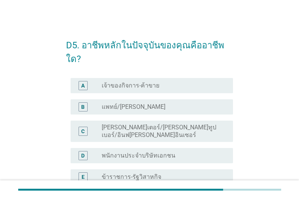
click at [161, 152] on label "พนักงานประจำบริษัทเอกชน" at bounding box center [139, 156] width 74 height 8
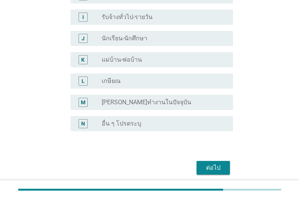
scroll to position [266, 0]
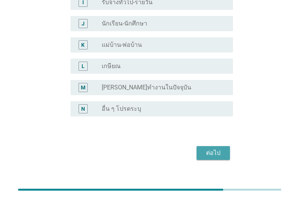
click at [218, 148] on div "ต่อไป" at bounding box center [213, 152] width 21 height 9
